Goal: Task Accomplishment & Management: Manage account settings

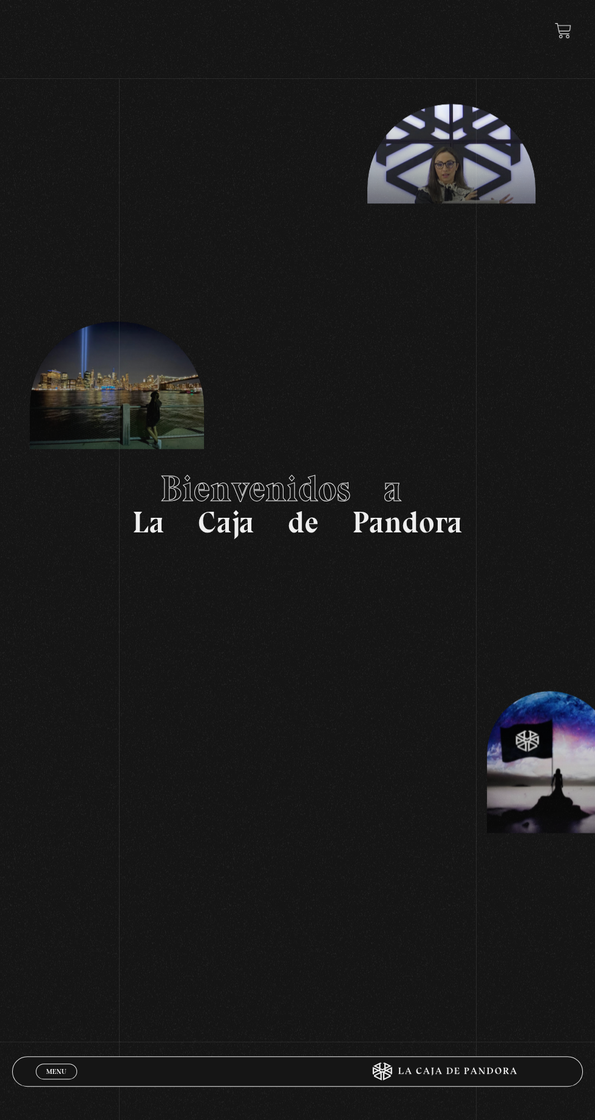
click at [51, 1075] on link "Menu Cerrar" at bounding box center [56, 1072] width 41 height 16
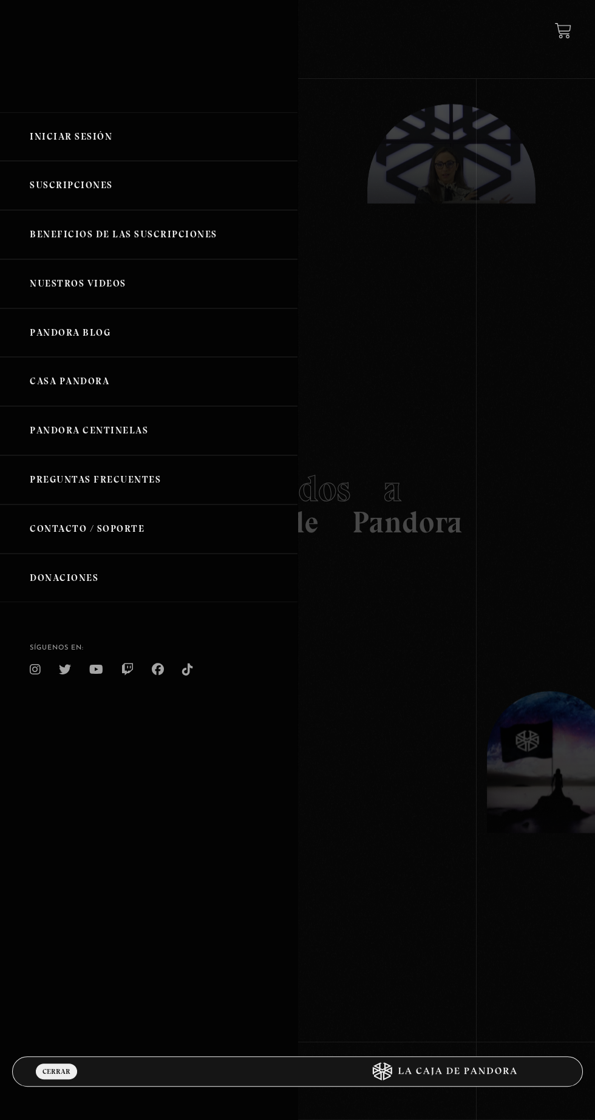
click at [89, 148] on link "Iniciar Sesión" at bounding box center [149, 136] width 298 height 49
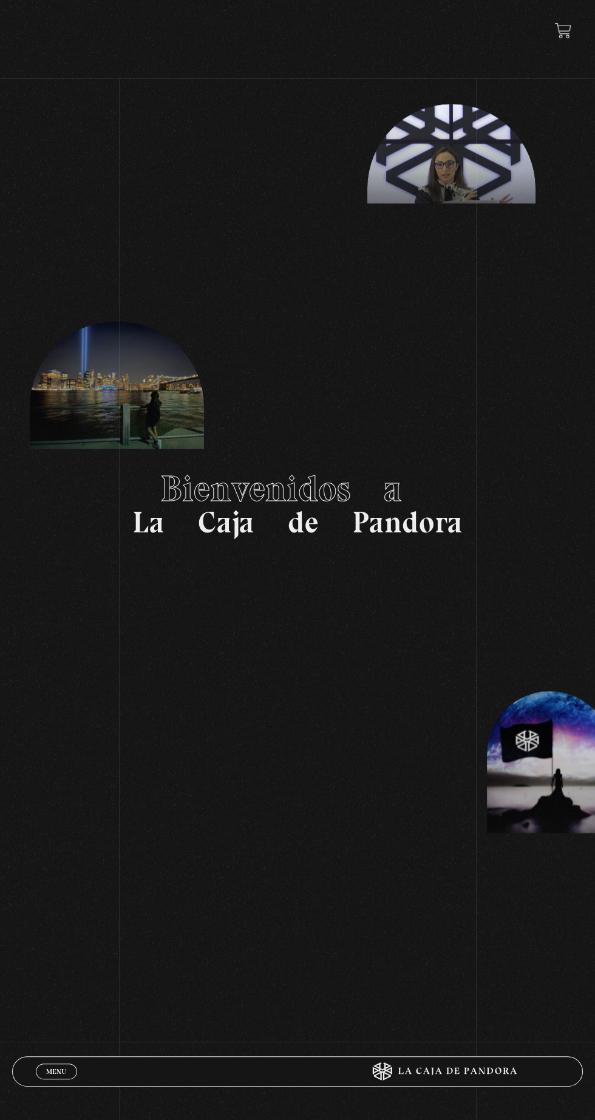
click at [55, 1080] on div "Menu Cerrar" at bounding box center [178, 1071] width 285 height 29
click at [53, 1069] on span "Menu" at bounding box center [56, 1071] width 20 height 7
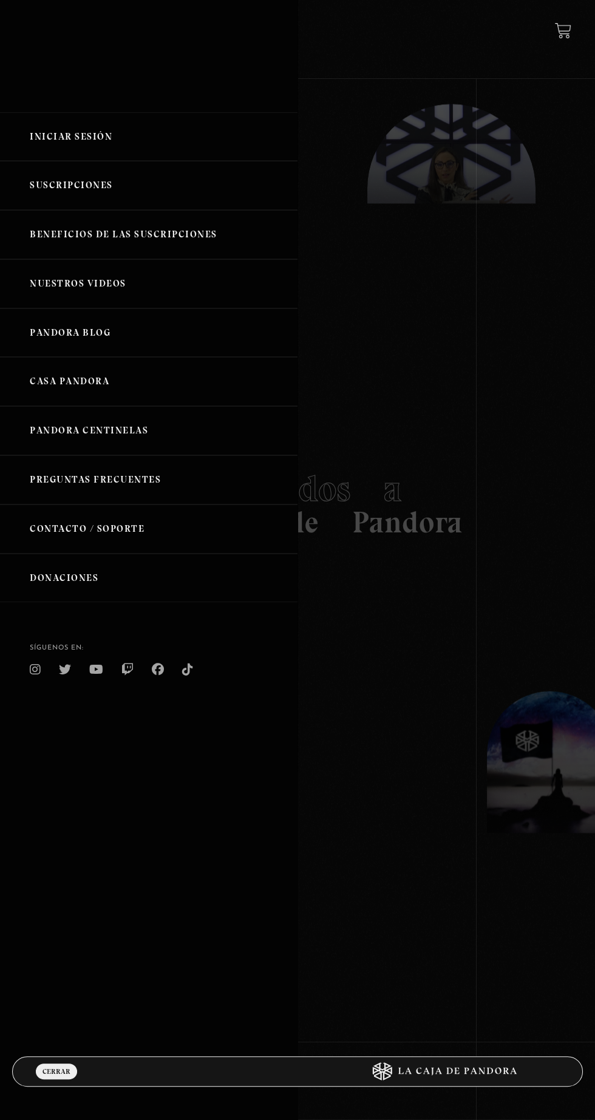
click at [82, 152] on link "Iniciar Sesión" at bounding box center [149, 136] width 298 height 49
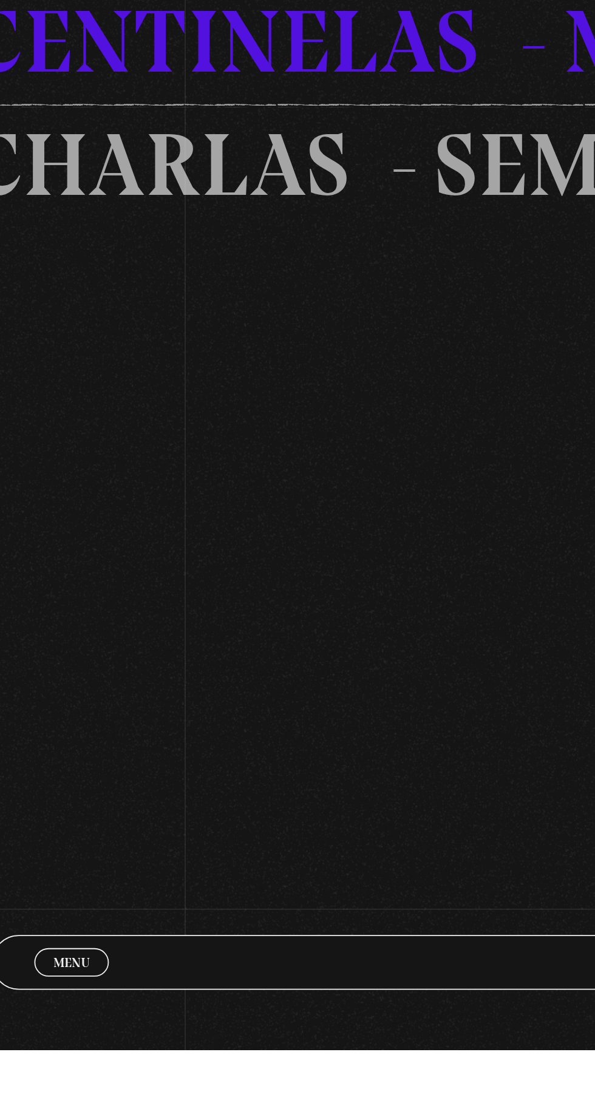
scroll to position [1495, 0]
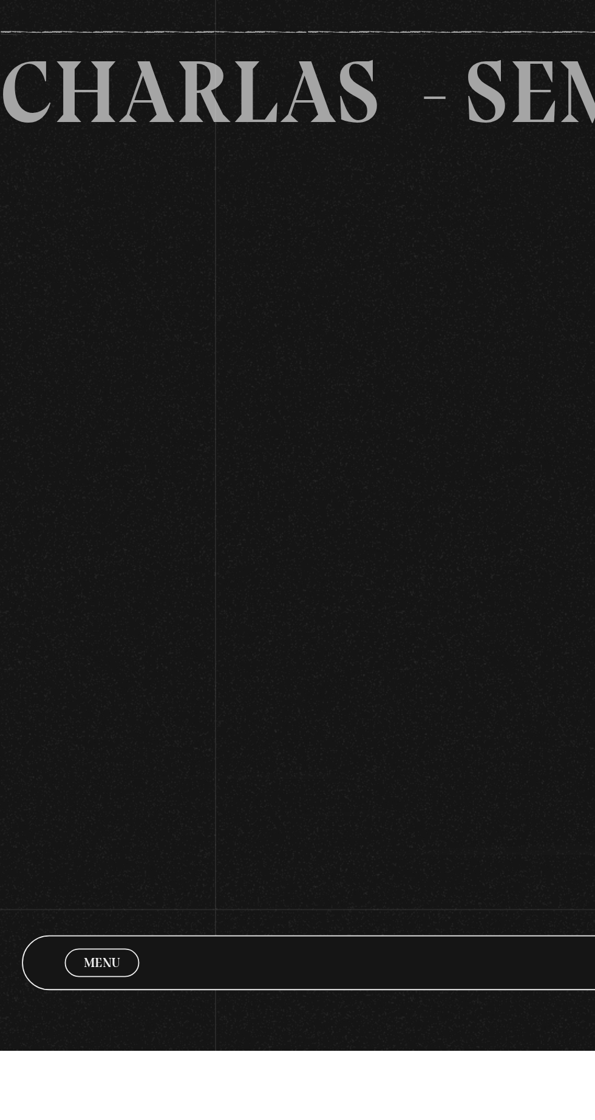
click at [58, 1086] on div "Menu Cerrar" at bounding box center [178, 1071] width 285 height 29
click at [56, 1075] on span "Menu" at bounding box center [56, 1071] width 20 height 7
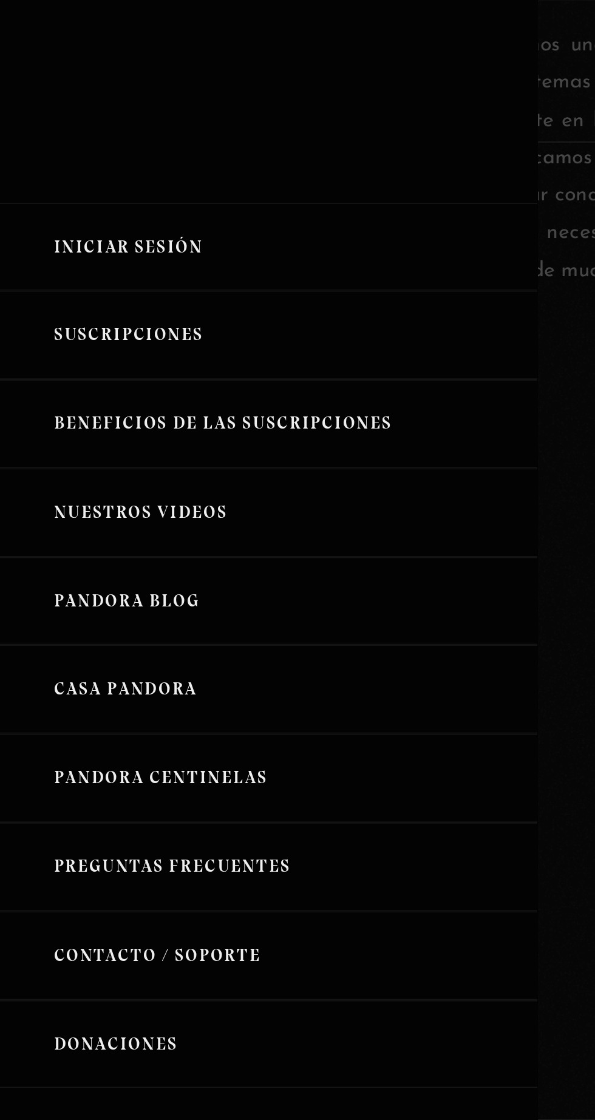
scroll to position [1256, 0]
click at [83, 143] on link "Iniciar Sesión" at bounding box center [149, 136] width 298 height 49
